Goal: Information Seeking & Learning: Learn about a topic

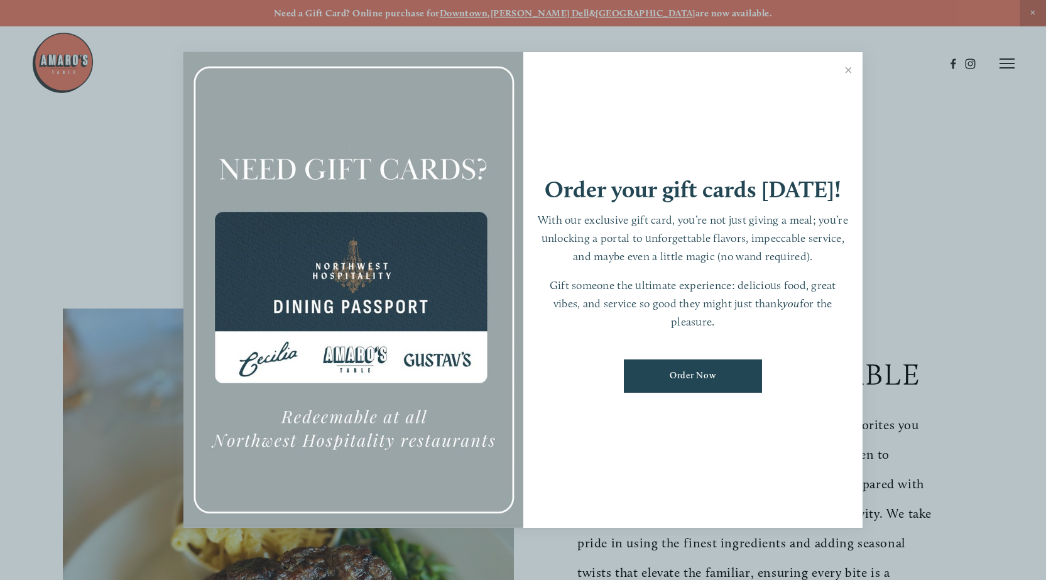
click at [1031, 6] on div at bounding box center [523, 290] width 1046 height 580
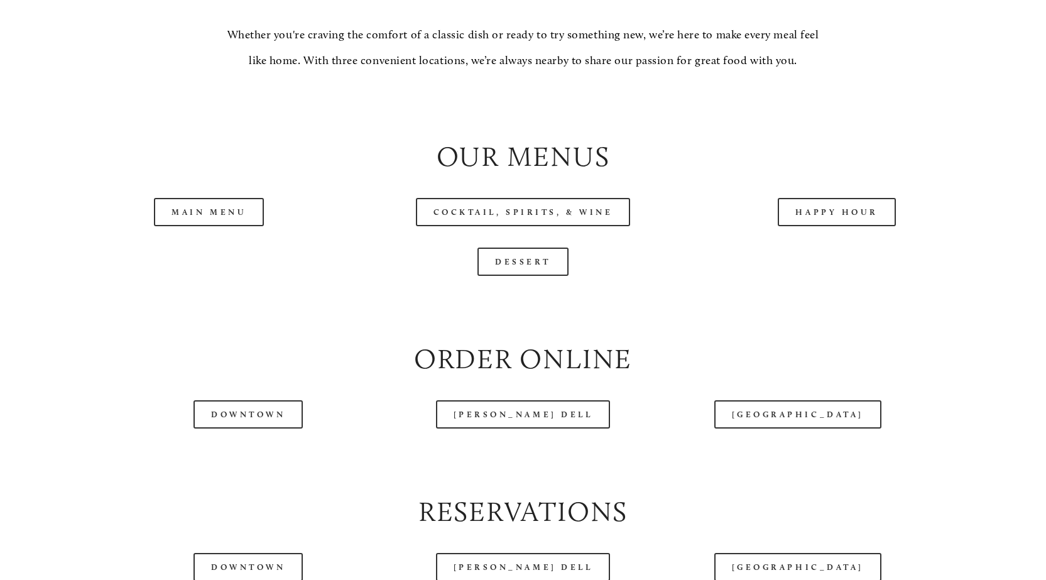
scroll to position [1256, 0]
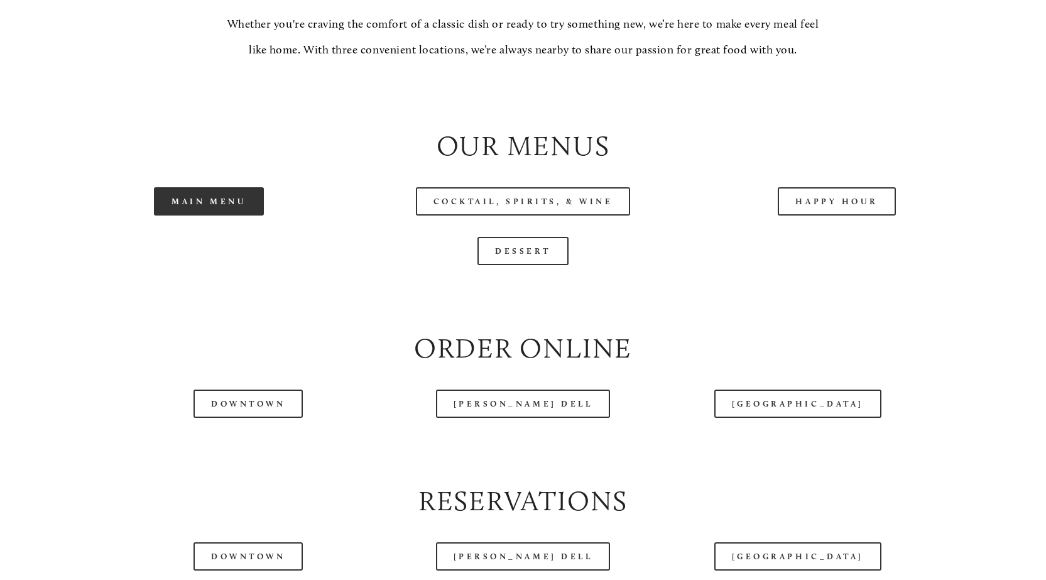
click at [210, 215] on link "Main Menu" at bounding box center [209, 201] width 110 height 28
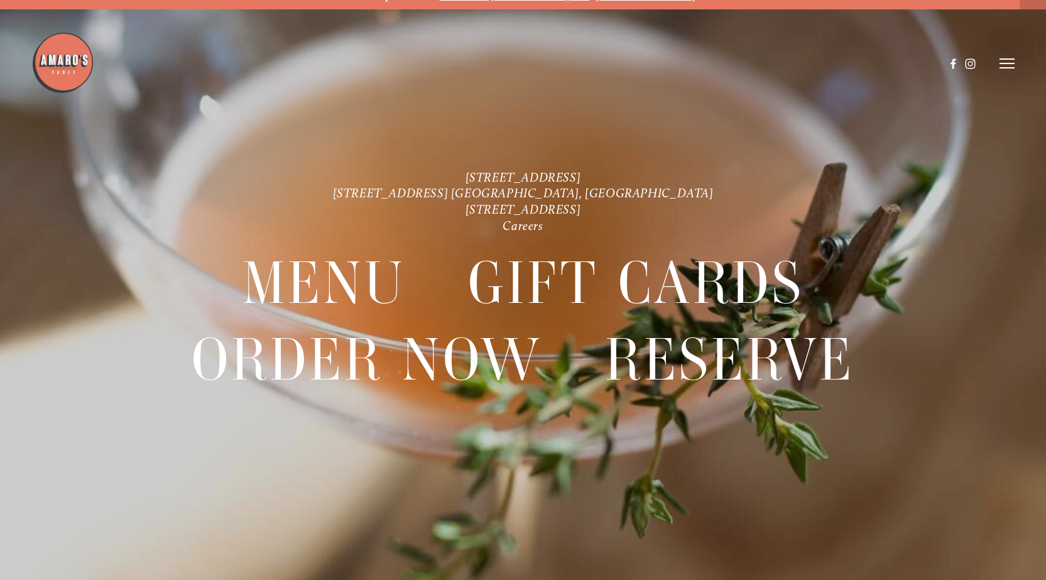
scroll to position [26, 0]
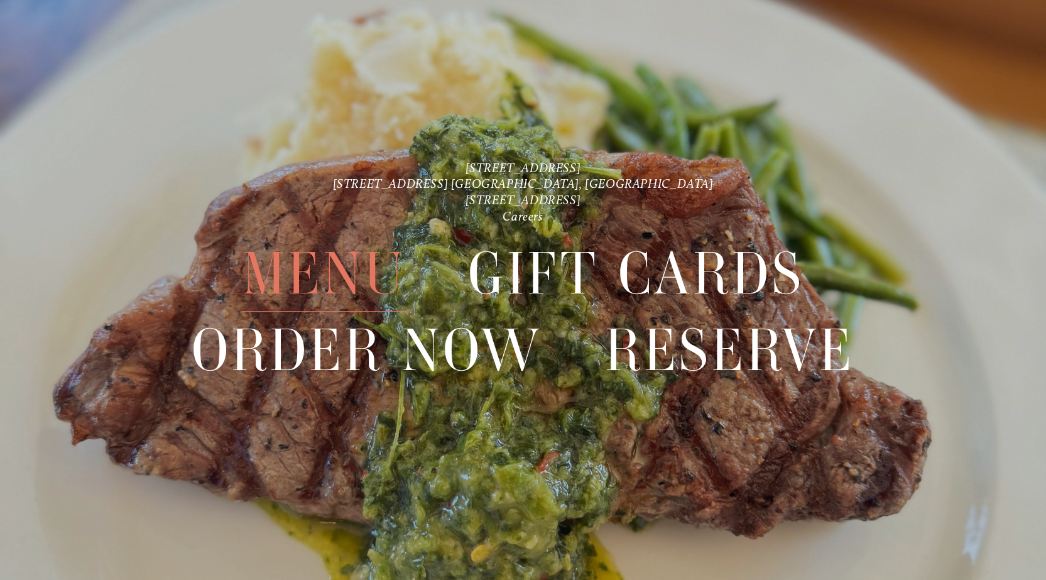
click at [304, 276] on span "Menu" at bounding box center [323, 274] width 163 height 76
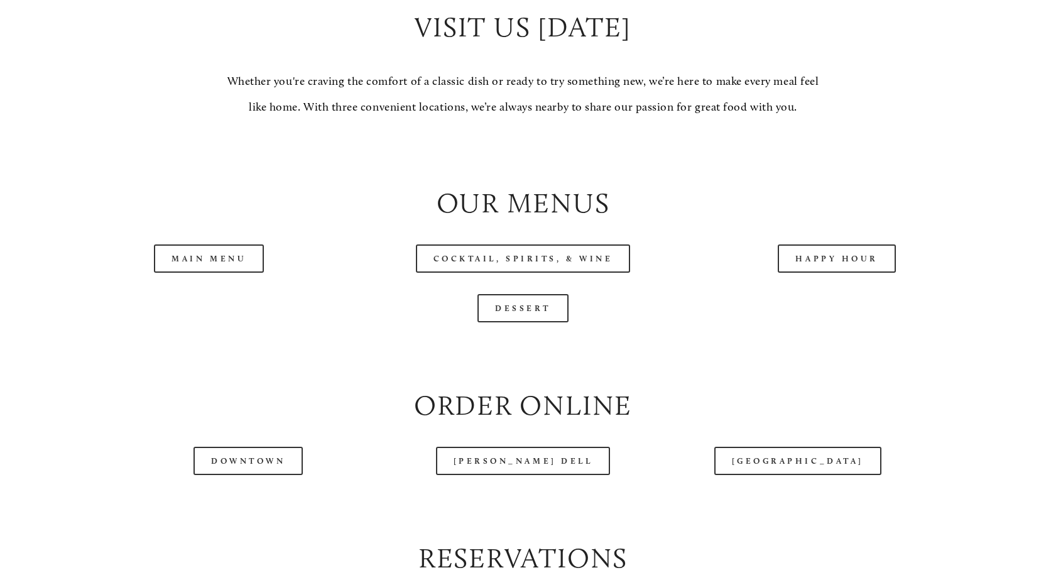
scroll to position [1319, 0]
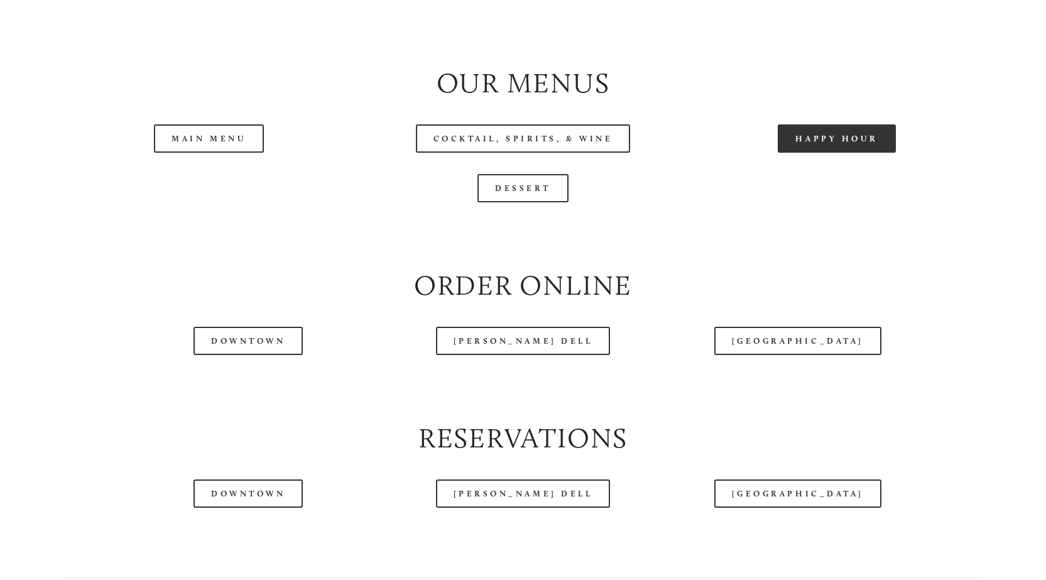
click at [840, 153] on link "Happy Hour" at bounding box center [837, 138] width 118 height 28
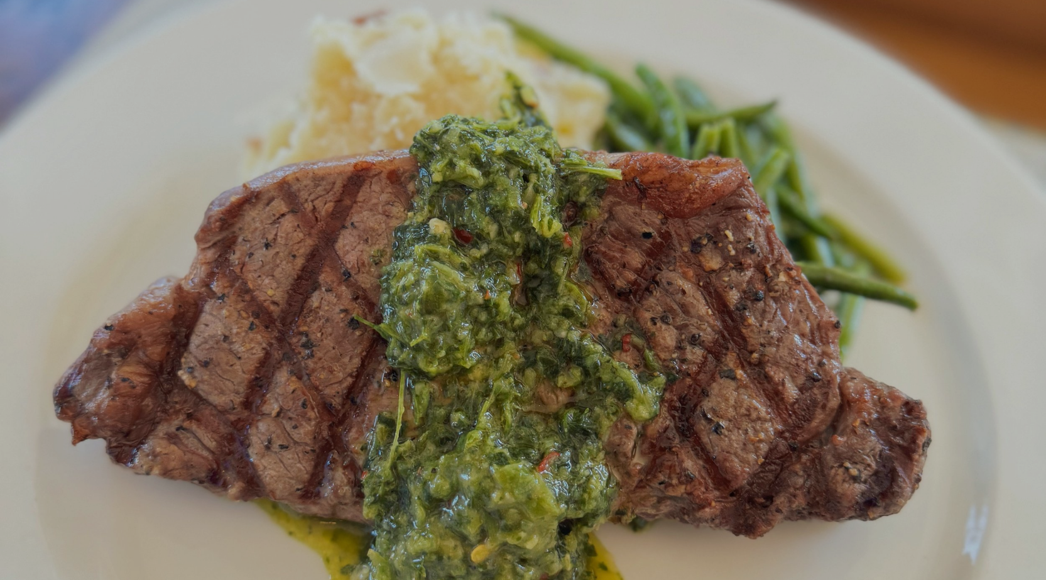
scroll to position [26, 0]
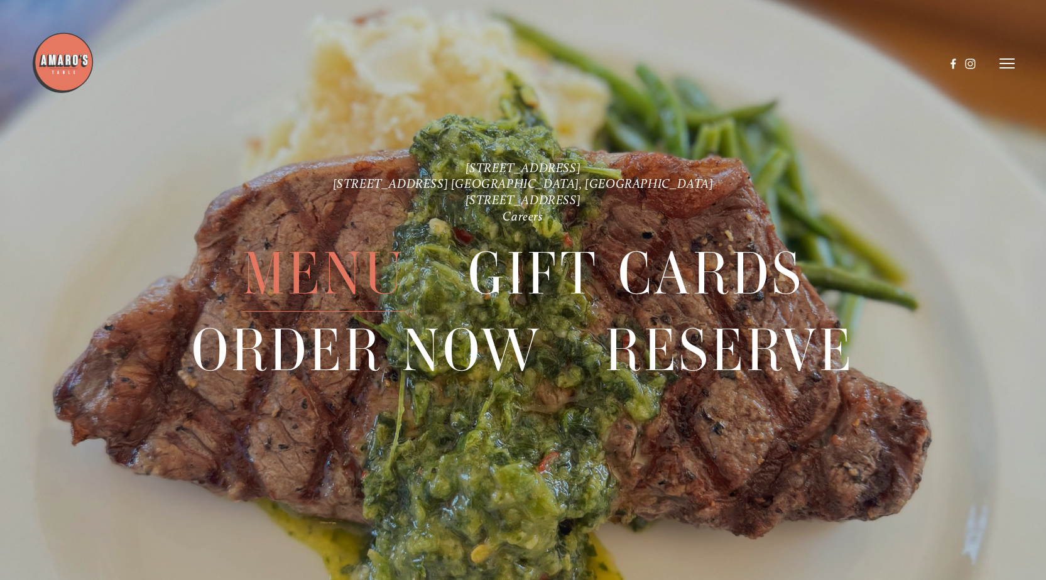
click at [347, 259] on span "Menu" at bounding box center [323, 274] width 163 height 76
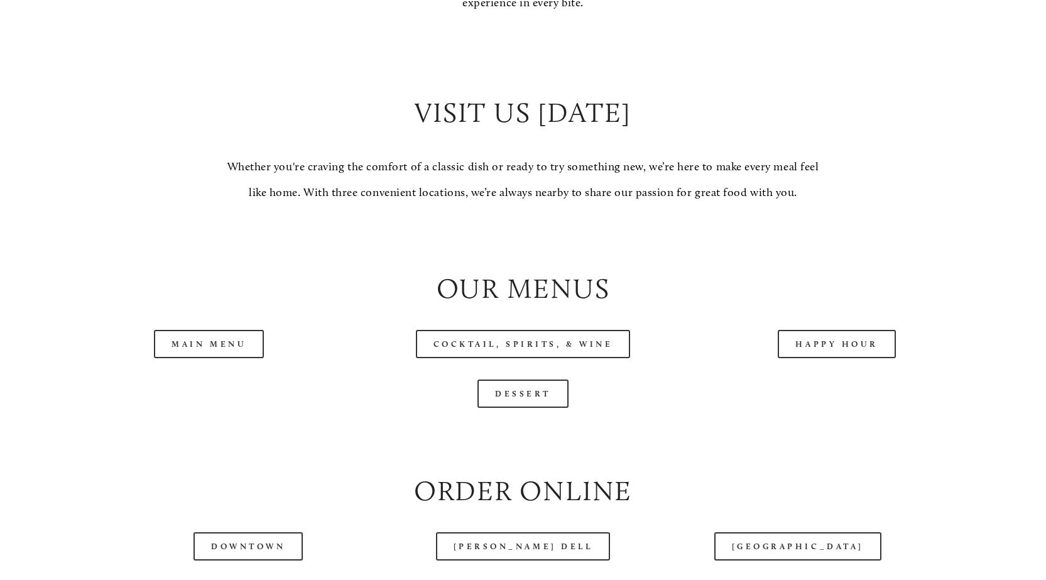
scroll to position [1131, 0]
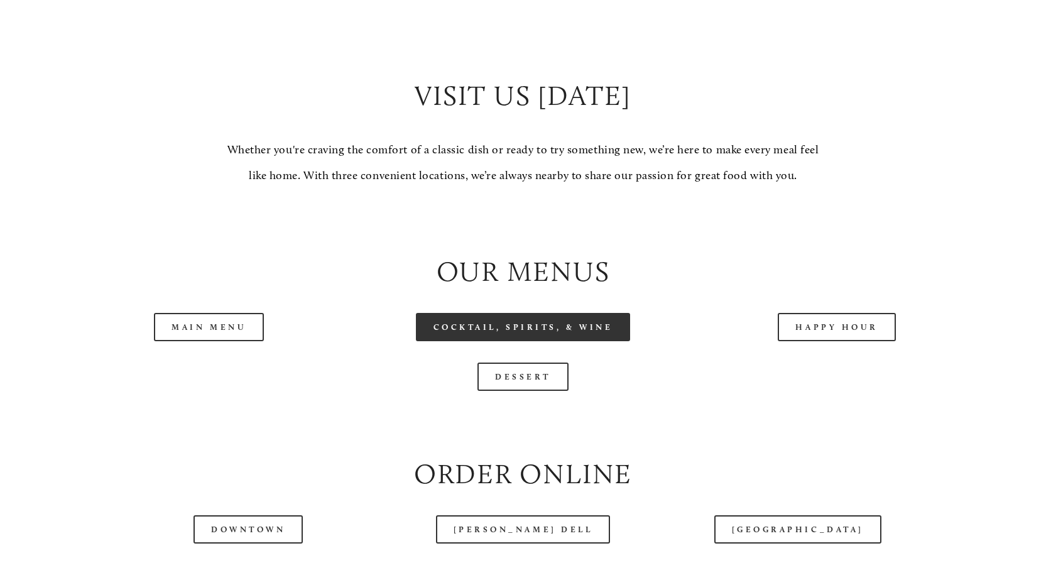
click at [548, 341] on link "Cocktail, Spirits, & Wine" at bounding box center [523, 327] width 215 height 28
